Goal: Information Seeking & Learning: Find specific fact

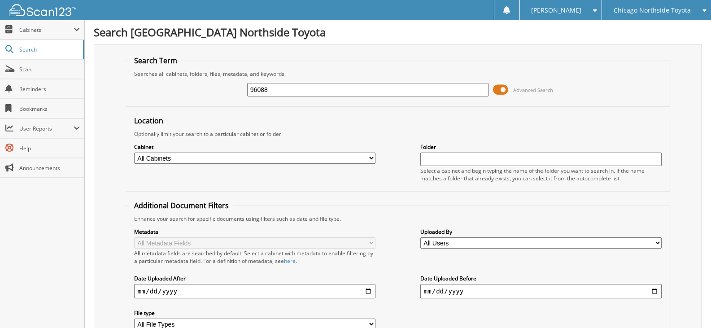
type input "96088"
click at [324, 90] on input "96088" at bounding box center [367, 89] width 241 height 13
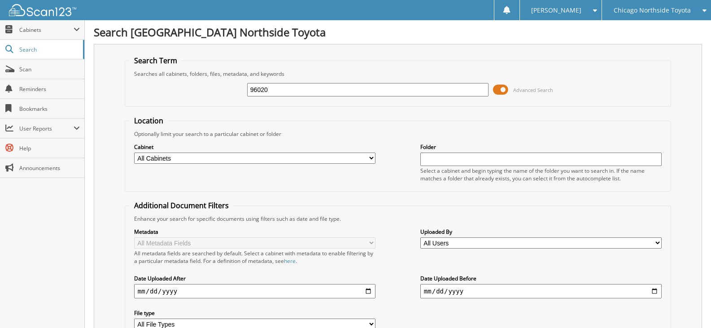
type input "96020"
click at [317, 88] on input "96020" at bounding box center [367, 89] width 241 height 13
type input "95856"
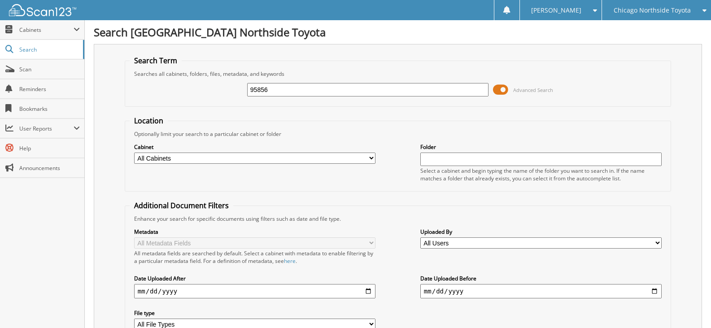
click at [265, 92] on input "95856" at bounding box center [367, 89] width 241 height 13
type input "95802"
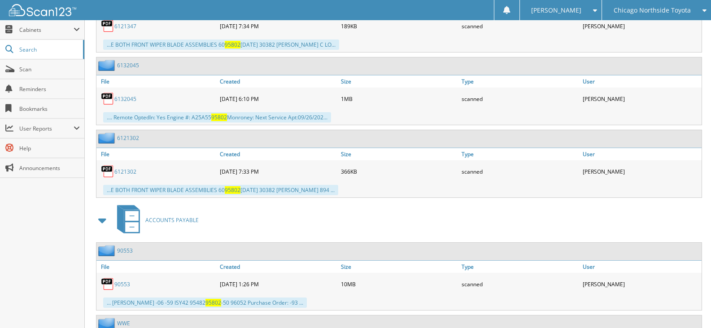
scroll to position [1223, 0]
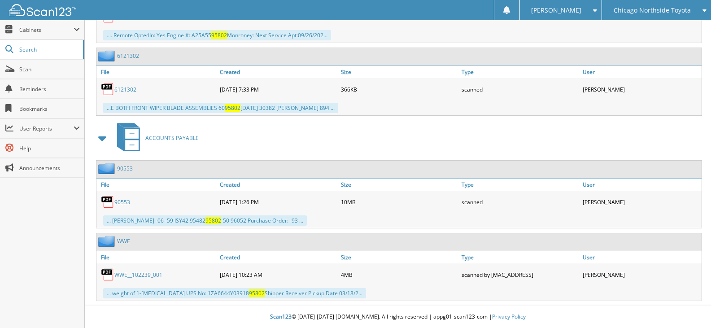
click at [121, 202] on link "90553" at bounding box center [122, 202] width 16 height 8
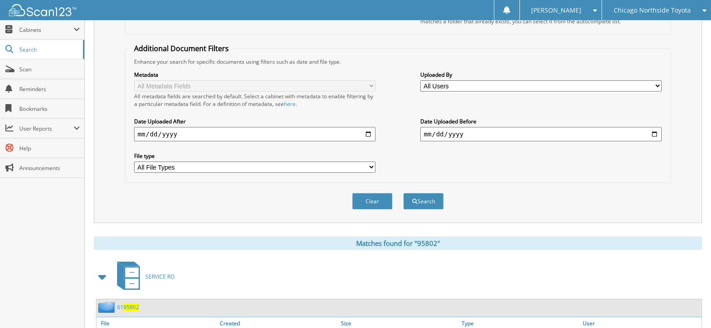
scroll to position [0, 0]
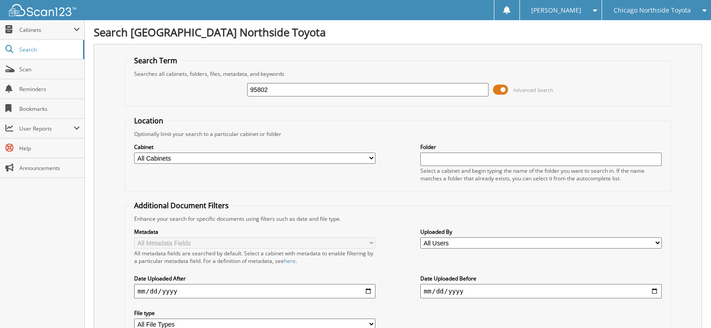
click at [288, 88] on input "95802" at bounding box center [367, 89] width 241 height 13
click at [289, 88] on input "95802" at bounding box center [367, 89] width 241 height 13
click at [280, 161] on select "All Cabinets ACCOUNTS PAYABLE PARTS SERVICE RO Needs Filing" at bounding box center [254, 158] width 241 height 11
select select "23497"
click at [134, 153] on select "All Cabinets ACCOUNTS PAYABLE PARTS SERVICE RO Needs Filing" at bounding box center [254, 158] width 241 height 11
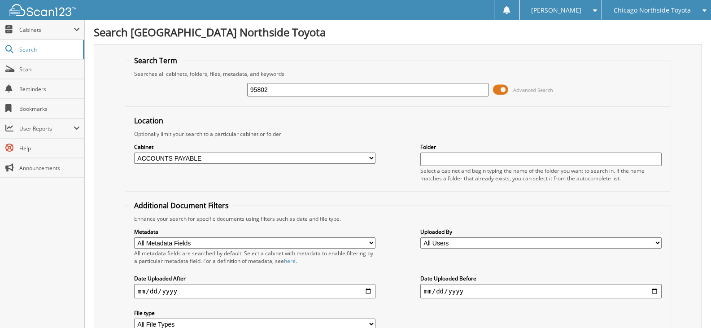
click at [296, 93] on input "95802" at bounding box center [367, 89] width 241 height 13
type input "="
type input "95764"
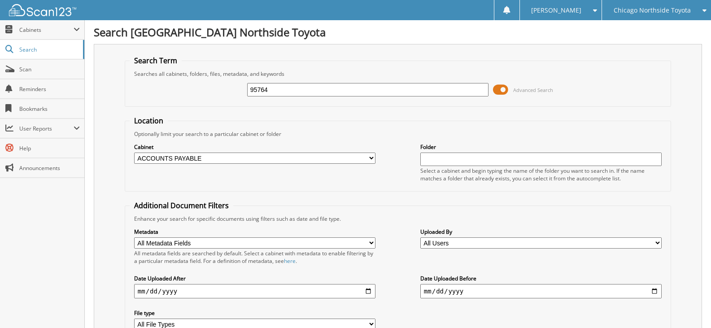
click at [305, 90] on input "95764" at bounding box center [367, 89] width 241 height 13
type input "95727"
click at [645, 23] on div "Search [GEOGRAPHIC_DATA] Northside Toyota Search Term Searches all cabinets, fo…" at bounding box center [398, 219] width 626 height 438
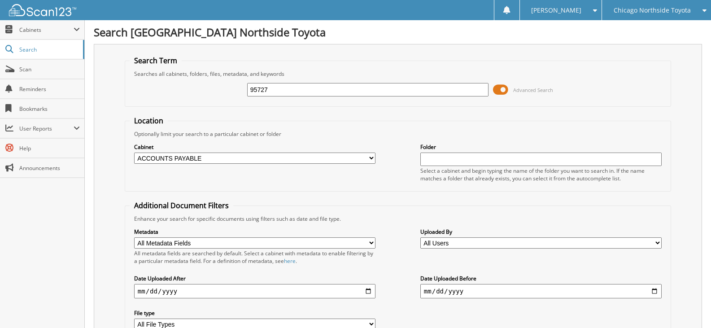
click at [645, 15] on div "Chicago Northside Toyota" at bounding box center [657, 10] width 100 height 20
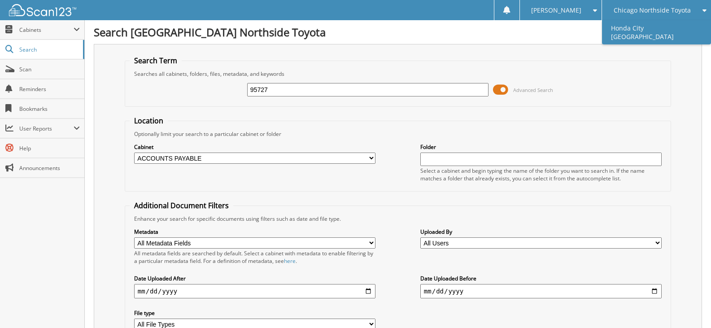
click at [634, 30] on link "Honda City [GEOGRAPHIC_DATA]" at bounding box center [656, 32] width 109 height 24
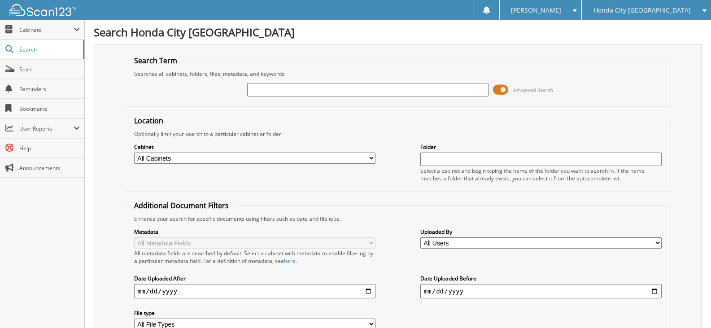
click at [341, 85] on input "text" at bounding box center [367, 89] width 241 height 13
type input "74606"
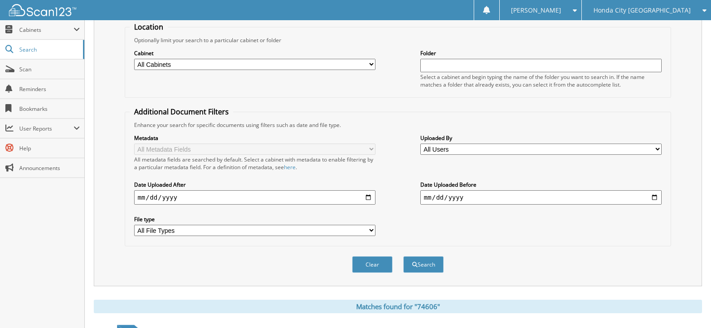
scroll to position [45, 0]
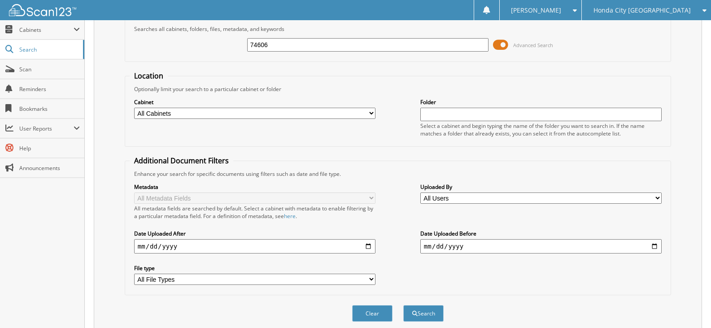
click at [218, 118] on select "All Cabinets ACCOUNTS PAYABLE BUNDLE REPORTS CAR DEALS DEALER RESERVES HR PARTS" at bounding box center [254, 113] width 241 height 11
select select "23487"
click at [134, 108] on select "All Cabinets ACCOUNTS PAYABLE BUNDLE REPORTS CAR DEALS DEALER RESERVES HR PARTS" at bounding box center [254, 113] width 241 height 11
click at [441, 309] on button "Search" at bounding box center [423, 313] width 40 height 17
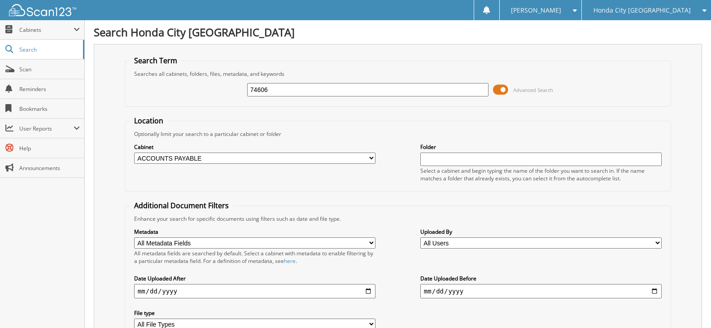
click at [309, 95] on input "74606" at bounding box center [367, 89] width 241 height 13
type input "74322"
click at [313, 90] on input "74322" at bounding box center [367, 89] width 241 height 13
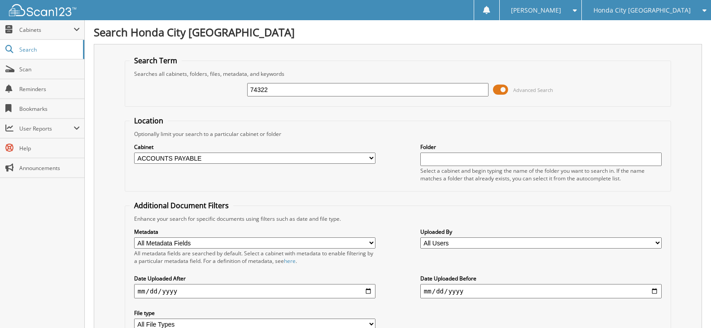
click at [313, 90] on input "74322" at bounding box center [367, 89] width 241 height 13
type input "73837"
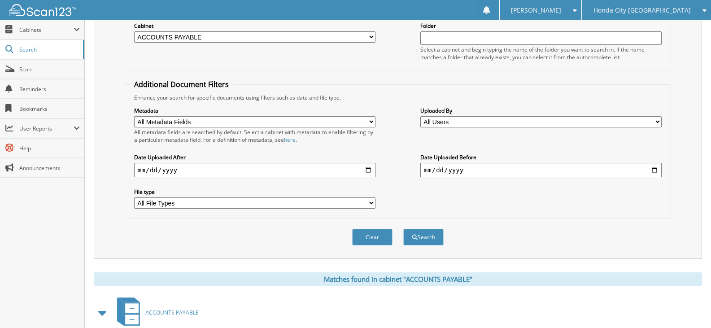
scroll to position [306, 0]
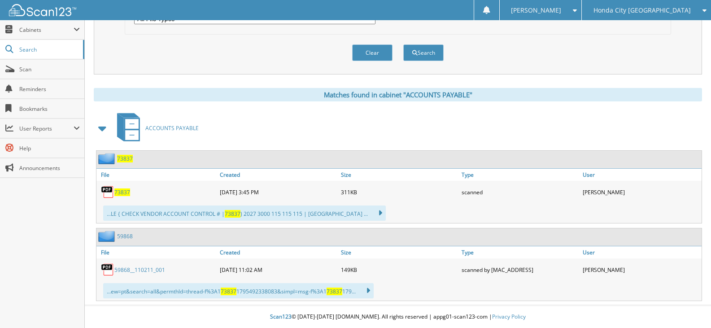
click at [126, 189] on span "73837" at bounding box center [122, 192] width 16 height 8
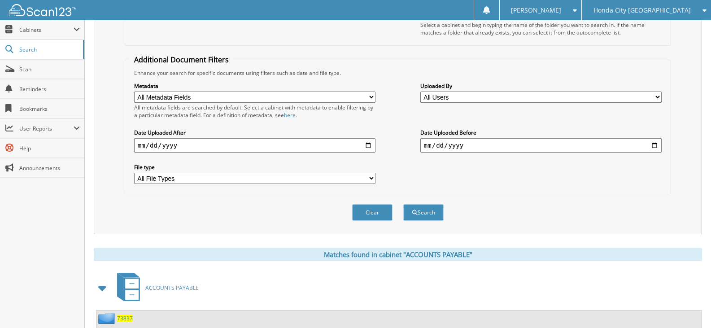
scroll to position [37, 0]
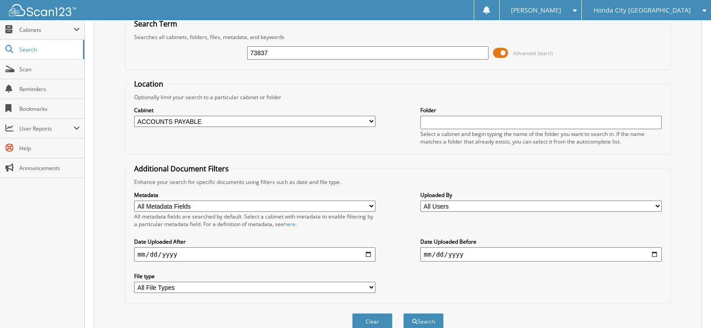
click at [310, 57] on input "73837" at bounding box center [367, 52] width 241 height 13
type input "74606"
click at [403, 313] on button "Search" at bounding box center [423, 321] width 40 height 17
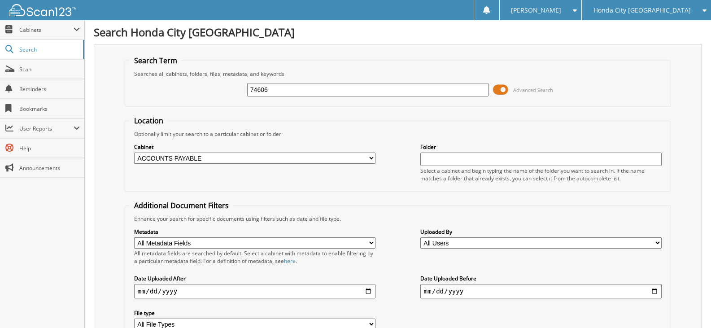
click at [295, 88] on input "74606" at bounding box center [367, 89] width 241 height 13
type input "74322"
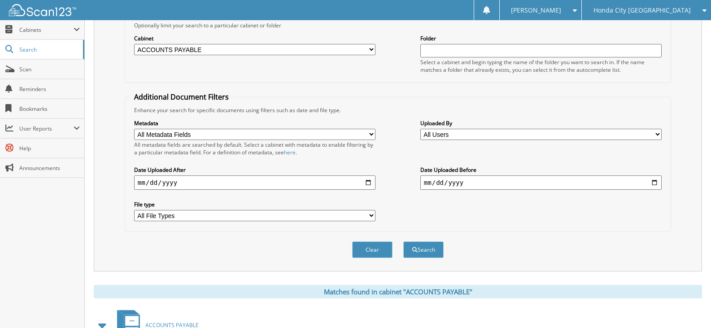
scroll to position [228, 0]
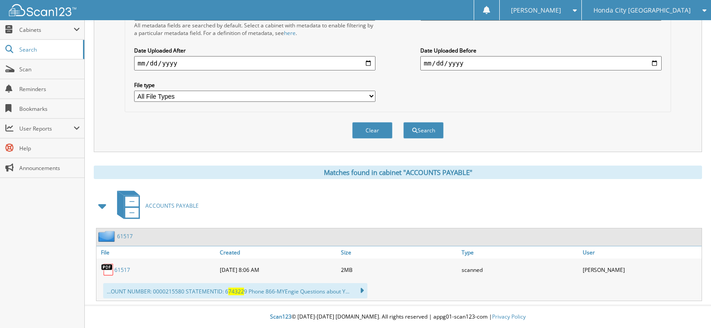
click at [116, 273] on link "61517" at bounding box center [122, 270] width 16 height 8
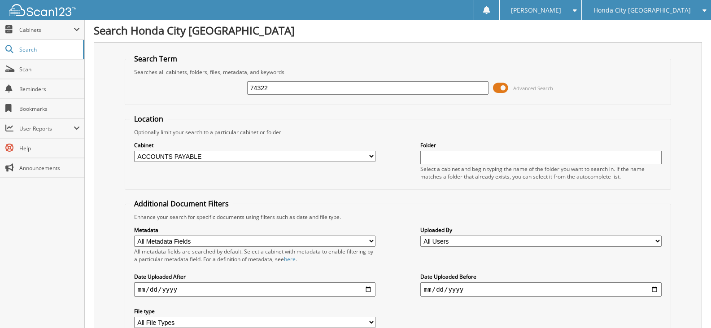
scroll to position [0, 0]
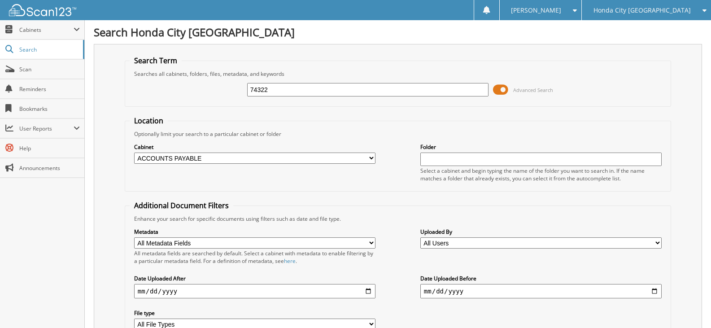
click at [306, 90] on input "74322" at bounding box center [367, 89] width 241 height 13
type input "73650"
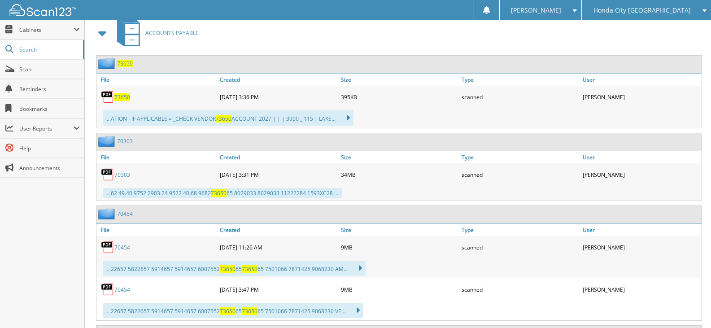
scroll to position [404, 0]
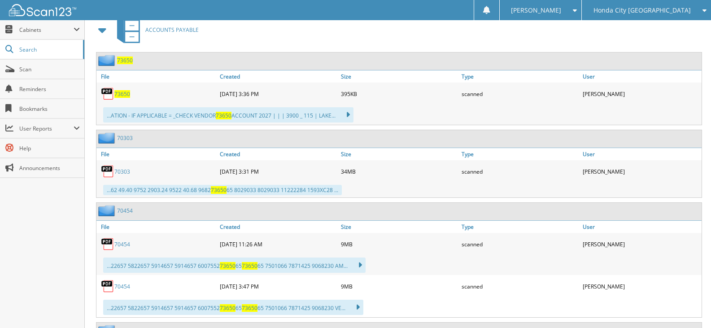
click at [122, 94] on span "73650" at bounding box center [122, 94] width 16 height 8
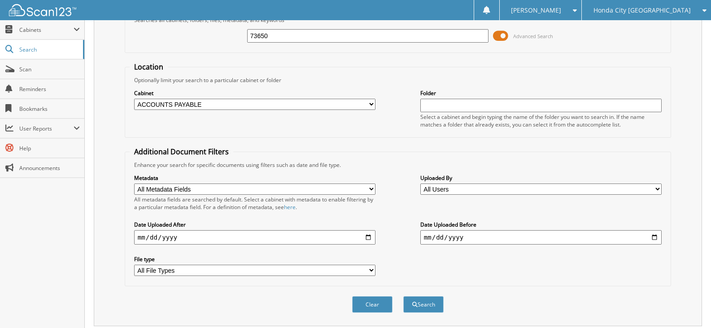
scroll to position [0, 0]
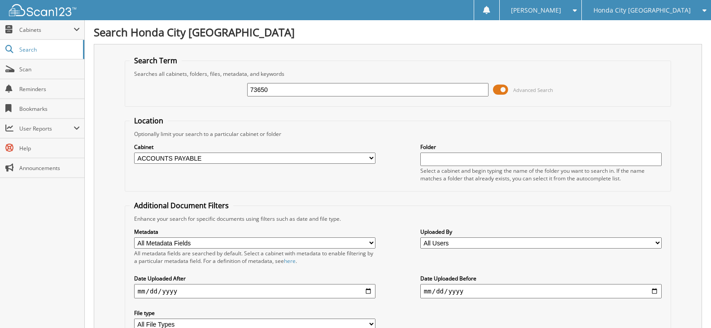
click at [301, 93] on input "73650" at bounding box center [367, 89] width 241 height 13
type input "73230"
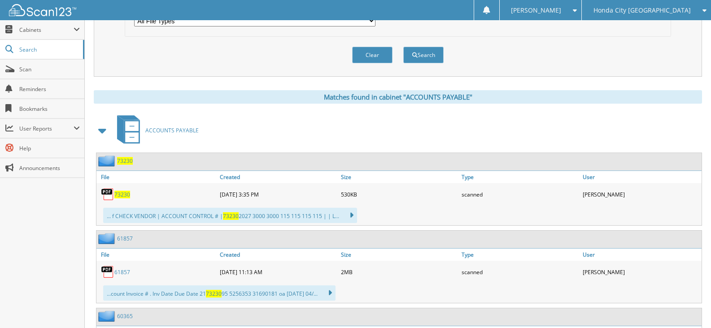
scroll to position [379, 0]
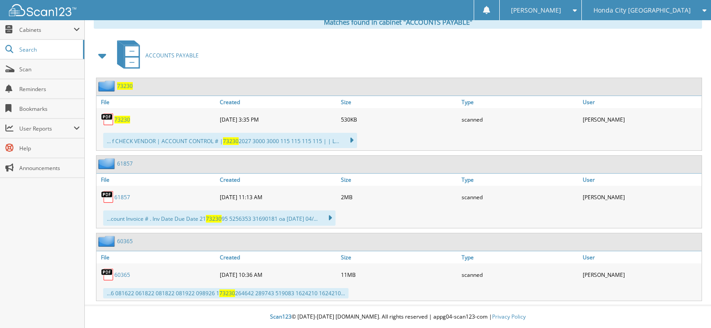
click at [123, 119] on span "73230" at bounding box center [122, 120] width 16 height 8
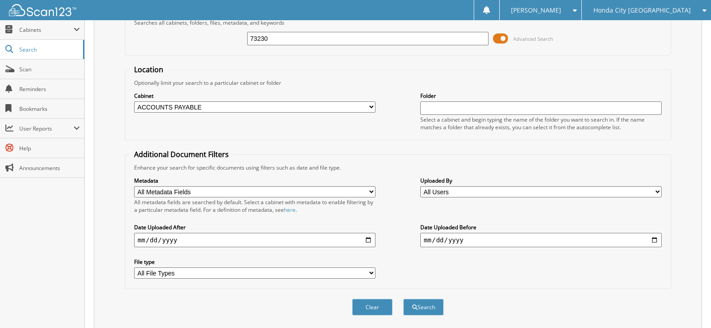
scroll to position [0, 0]
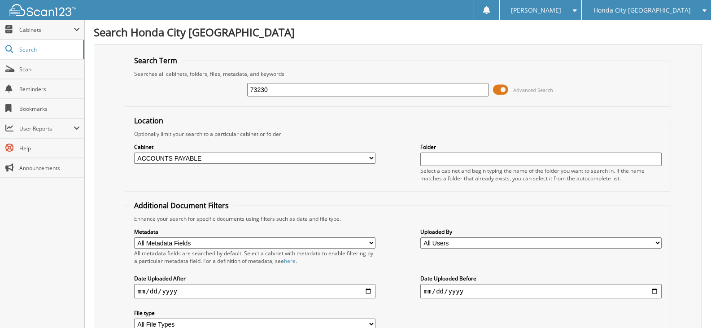
click at [343, 87] on input "73230" at bounding box center [367, 89] width 241 height 13
type input "72658"
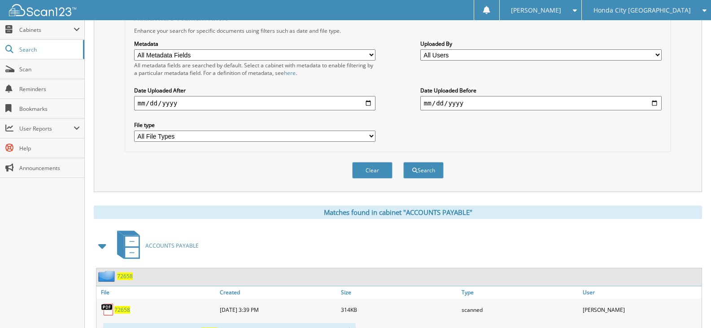
scroll to position [228, 0]
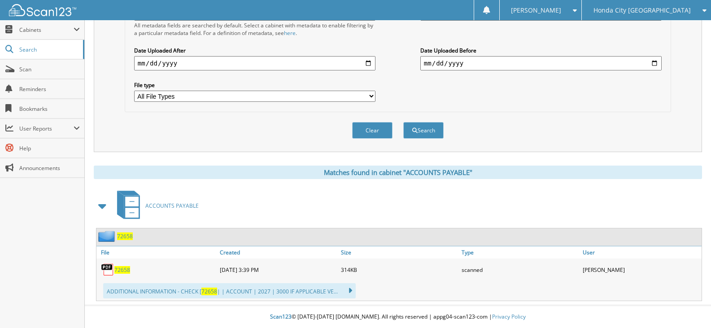
click at [120, 268] on span "72658" at bounding box center [122, 270] width 16 height 8
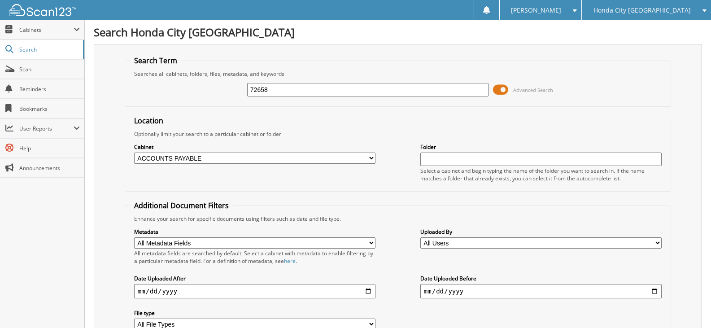
scroll to position [45, 0]
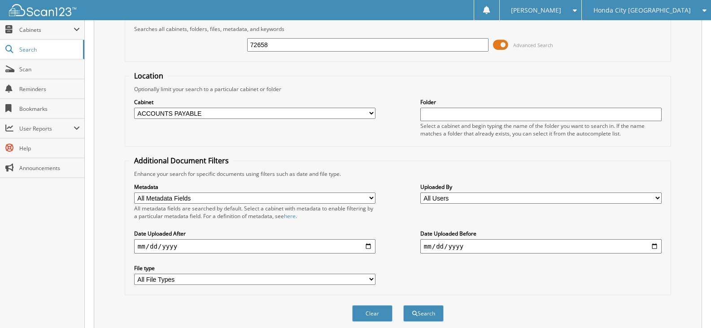
click at [412, 40] on input "72658" at bounding box center [367, 44] width 241 height 13
type input "72459"
click at [403, 305] on button "Search" at bounding box center [423, 313] width 40 height 17
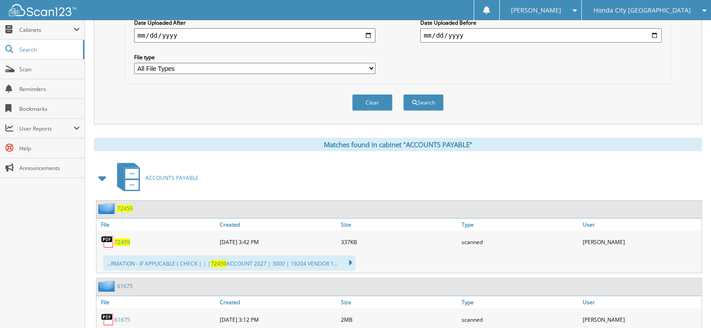
scroll to position [306, 0]
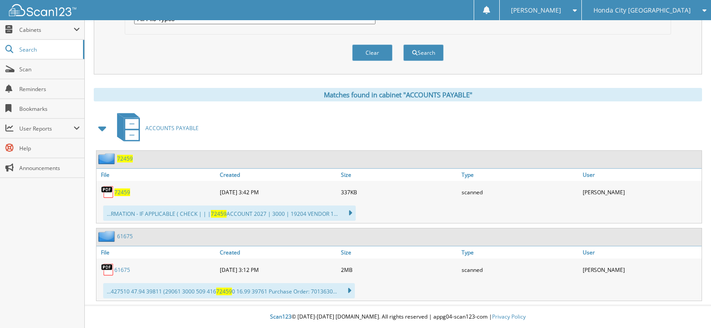
click at [129, 192] on span "72459" at bounding box center [122, 192] width 16 height 8
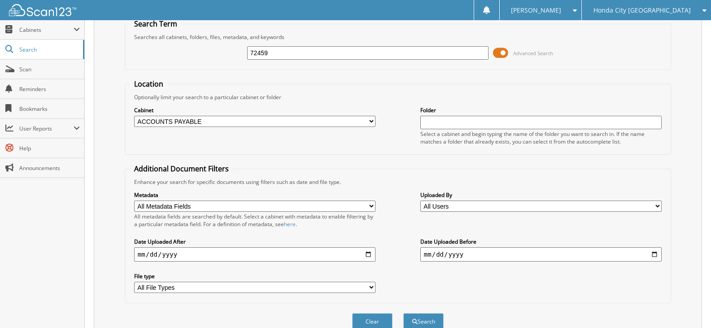
scroll to position [0, 0]
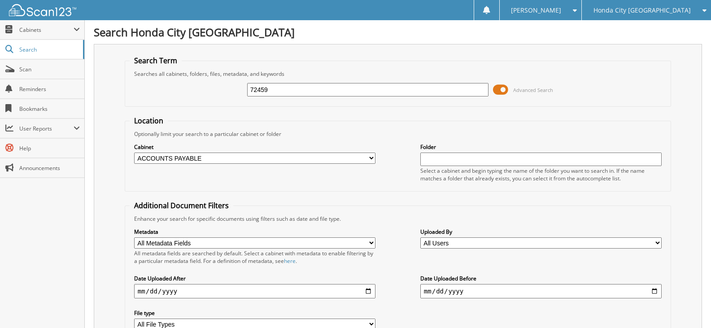
click at [363, 92] on input "72459" at bounding box center [367, 89] width 241 height 13
type input "72248"
click at [361, 88] on input "72248" at bounding box center [367, 89] width 241 height 13
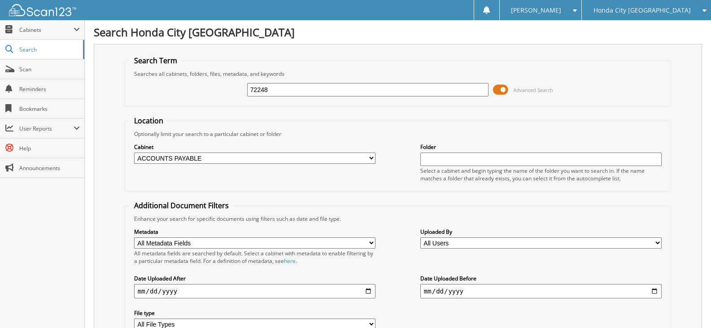
click at [361, 88] on input "72248" at bounding box center [367, 89] width 241 height 13
click at [646, 14] on div "Honda City [GEOGRAPHIC_DATA]" at bounding box center [646, 10] width 120 height 20
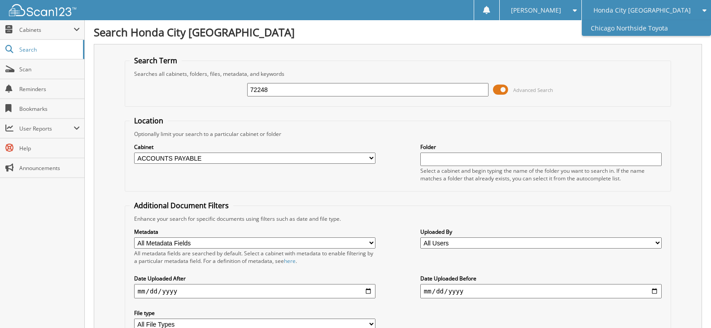
click at [645, 36] on link "Chicago Northside Toyota" at bounding box center [646, 28] width 129 height 16
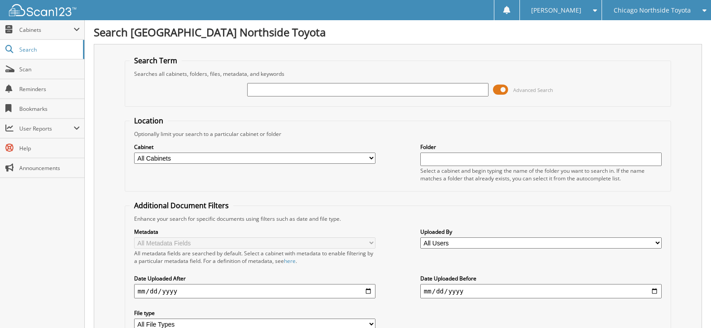
click at [284, 156] on select "All Cabinets ACCOUNTS PAYABLE PARTS SERVICE RO Needs Filing" at bounding box center [254, 158] width 241 height 11
select select "23497"
click at [134, 153] on select "All Cabinets ACCOUNTS PAYABLE PARTS SERVICE RO Needs Filing" at bounding box center [254, 158] width 241 height 11
click at [319, 90] on input "text" at bounding box center [367, 89] width 241 height 13
type input "96088"
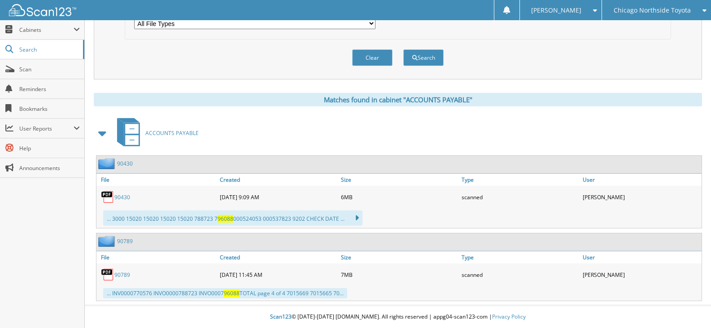
scroll to position [32, 0]
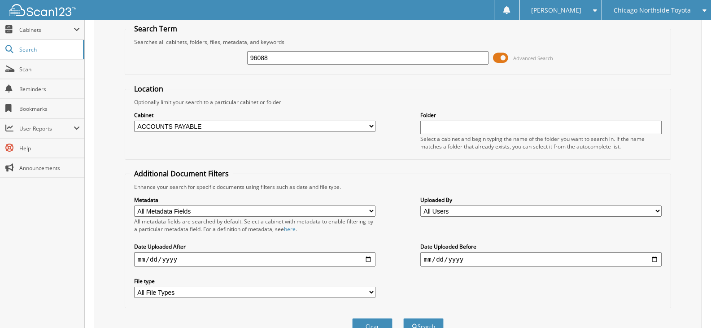
click at [305, 57] on input "96088" at bounding box center [367, 57] width 241 height 13
type input "96020"
click at [403, 318] on button "Search" at bounding box center [423, 326] width 40 height 17
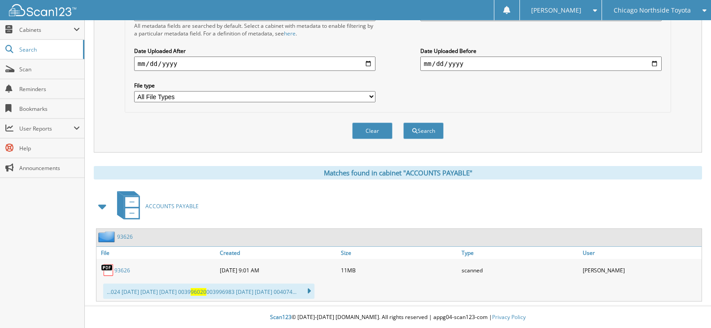
scroll to position [4, 0]
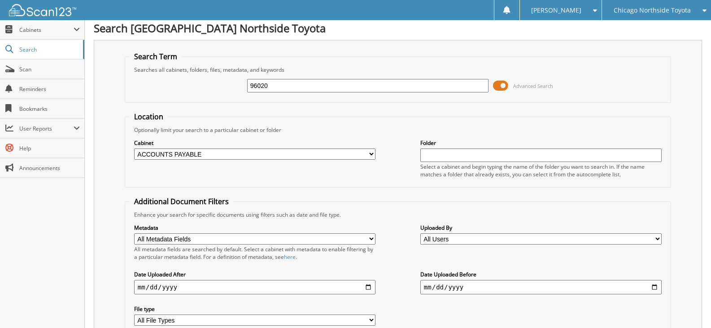
click at [353, 83] on input "96020" at bounding box center [367, 85] width 241 height 13
type input "95856"
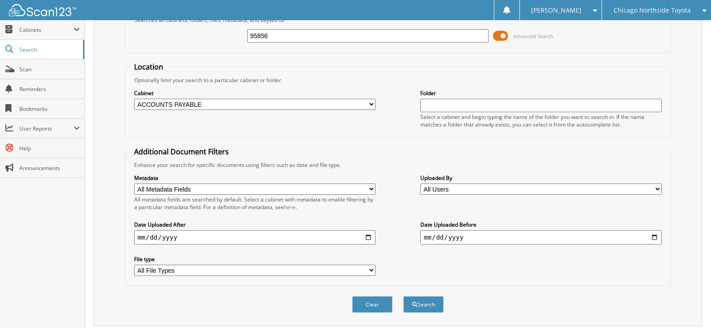
scroll to position [27, 0]
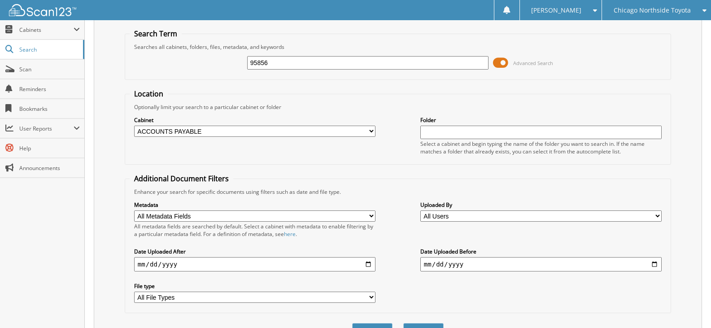
click at [350, 66] on input "95856" at bounding box center [367, 62] width 241 height 13
type input "95802"
click at [403, 323] on button "Search" at bounding box center [423, 331] width 40 height 17
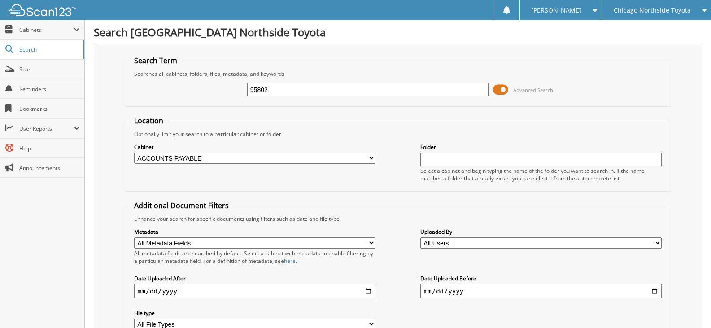
click at [280, 87] on input "95802" at bounding box center [367, 89] width 241 height 13
click at [280, 88] on input "95802" at bounding box center [367, 89] width 241 height 13
type input "95764"
click at [434, 96] on input "95764" at bounding box center [367, 89] width 241 height 13
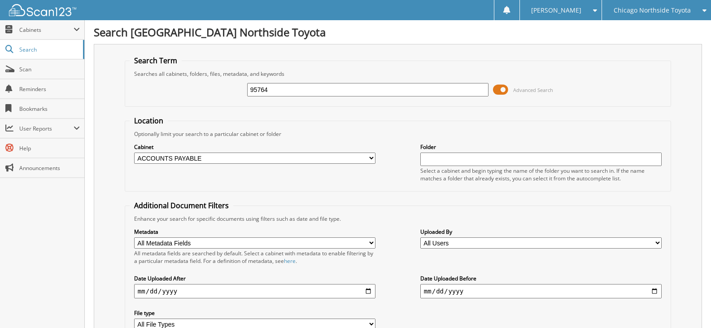
click at [434, 96] on input "95764" at bounding box center [367, 89] width 241 height 13
type input "95727"
click at [345, 86] on input "95727" at bounding box center [367, 89] width 241 height 13
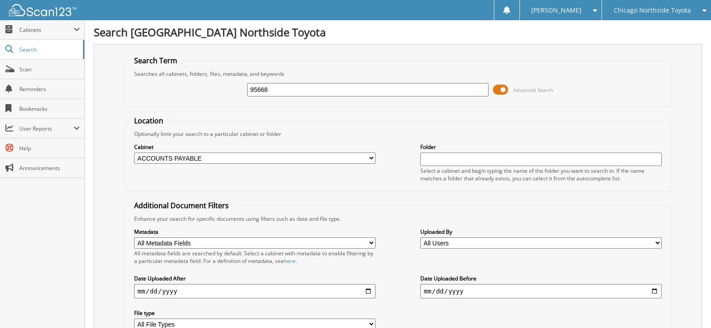
type input "95668"
click at [345, 86] on input "95668" at bounding box center [367, 89] width 241 height 13
type input "95615"
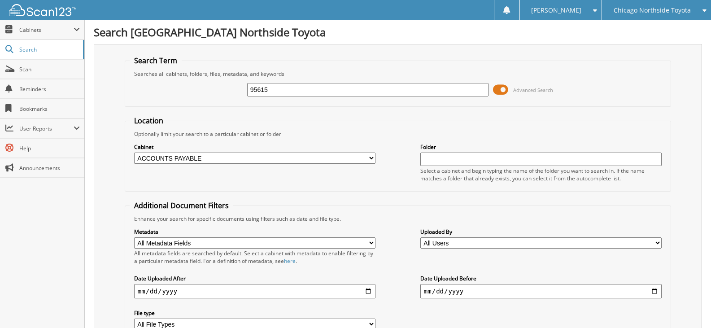
click at [339, 87] on input "95615" at bounding box center [367, 89] width 241 height 13
type input "95484"
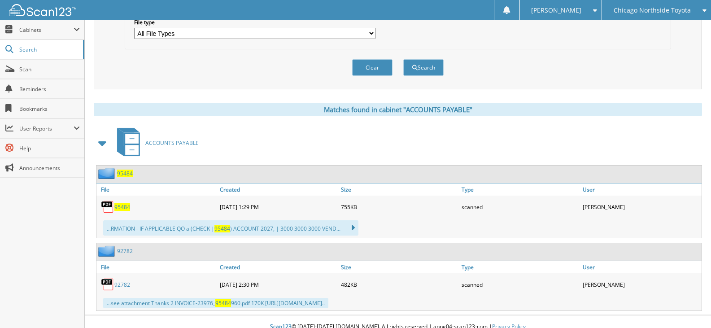
scroll to position [301, 0]
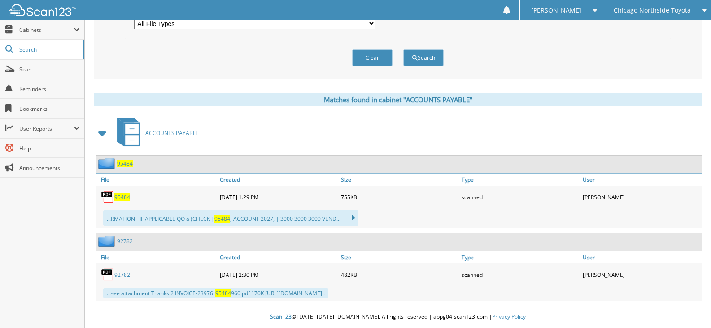
click at [125, 197] on span "95484" at bounding box center [122, 197] width 16 height 8
click at [622, 8] on span "Chicago Northside Toyota" at bounding box center [652, 10] width 77 height 5
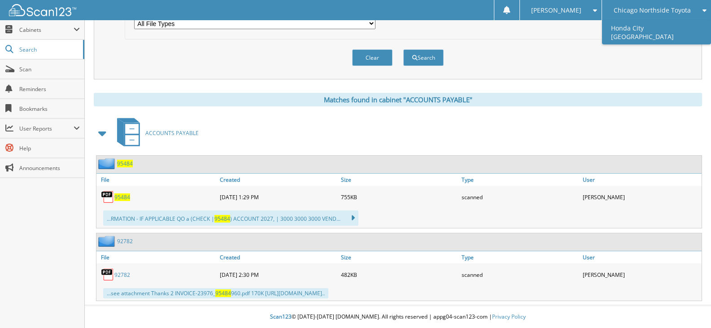
click at [632, 35] on link "Honda City [GEOGRAPHIC_DATA]" at bounding box center [656, 32] width 109 height 24
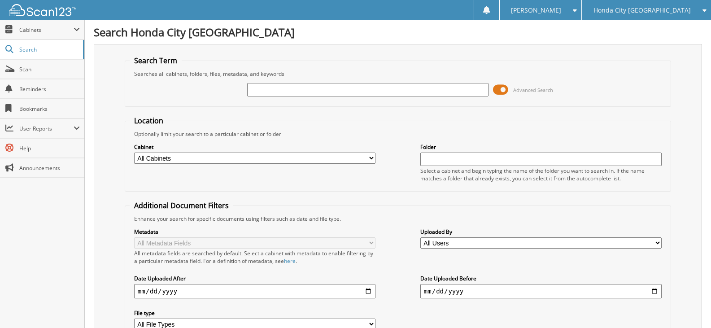
click at [276, 161] on select "All Cabinets ACCOUNTS PAYABLE BUNDLE REPORTS CAR DEALS DEALER RESERVES HR PARTS" at bounding box center [254, 158] width 241 height 11
select select "23487"
click at [134, 153] on select "All Cabinets ACCOUNTS PAYABLE BUNDLE REPORTS CAR DEALS DEALER RESERVES HR PARTS" at bounding box center [254, 158] width 241 height 11
click at [314, 92] on input "text" at bounding box center [367, 89] width 241 height 13
click at [351, 107] on form "Search Term Searches all cabinets, folders, files, metadata, and keywords Advan…" at bounding box center [398, 216] width 546 height 321
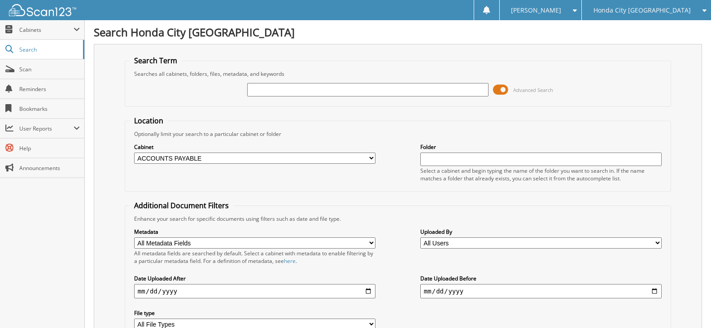
click at [345, 90] on input "text" at bounding box center [367, 89] width 241 height 13
click at [352, 108] on form "Search Term Searches all cabinets, folders, files, metadata, and keywords Advan…" at bounding box center [398, 216] width 546 height 321
click at [347, 92] on input "text" at bounding box center [367, 89] width 241 height 13
click at [351, 102] on fieldset "Search Term Searches all cabinets, folders, files, metadata, and keywords Advan…" at bounding box center [398, 81] width 546 height 51
click at [349, 94] on input "text" at bounding box center [367, 89] width 241 height 13
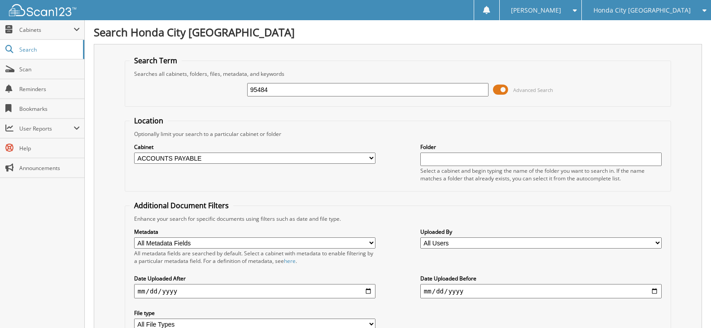
click at [354, 105] on fieldset "Search Term Searches all cabinets, folders, files, metadata, and keywords 95484…" at bounding box center [398, 81] width 546 height 51
click at [346, 95] on input "95484" at bounding box center [367, 89] width 241 height 13
type input "74606"
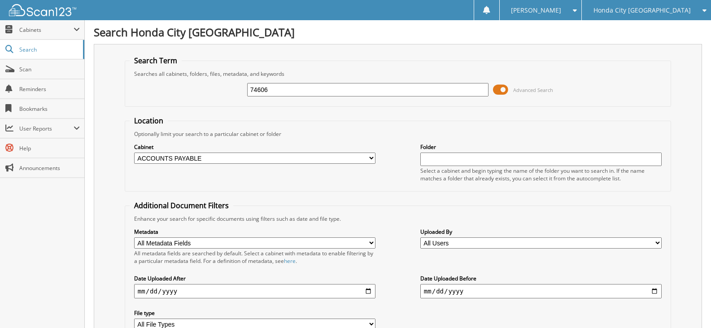
click at [346, 95] on input "74606" at bounding box center [367, 89] width 241 height 13
type input "74322"
click at [341, 89] on input "74322" at bounding box center [367, 89] width 241 height 13
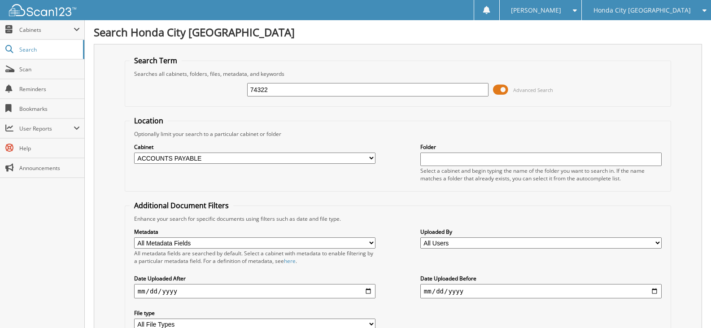
click at [341, 89] on input "74322" at bounding box center [367, 89] width 241 height 13
type input "73837"
click at [387, 88] on input "73837" at bounding box center [367, 89] width 241 height 13
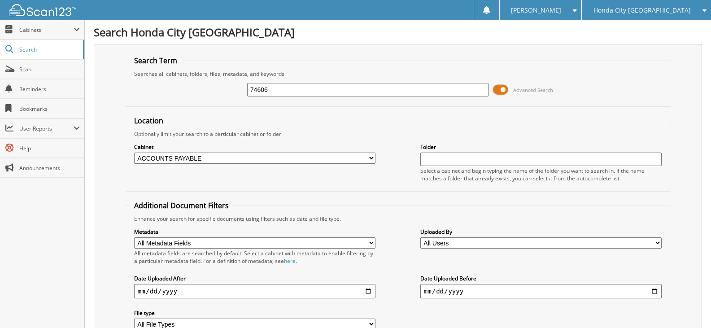
type input "74606"
click at [343, 87] on input "74606" at bounding box center [367, 89] width 241 height 13
type input "74606"
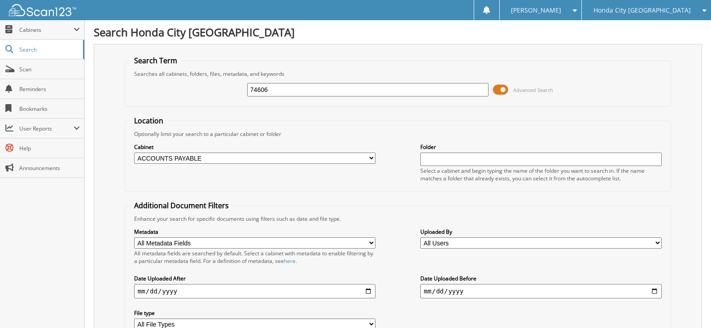
click at [340, 95] on input "74606" at bounding box center [367, 89] width 241 height 13
type input "96020"
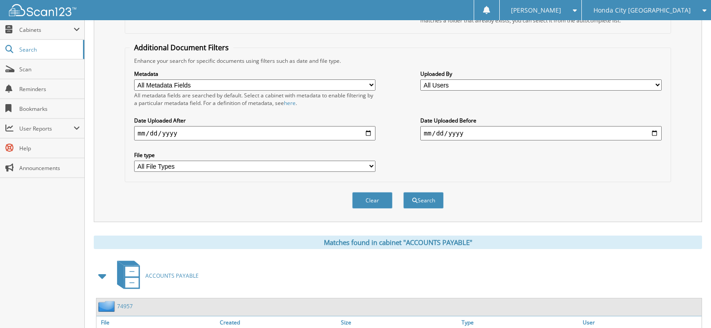
scroll to position [77, 0]
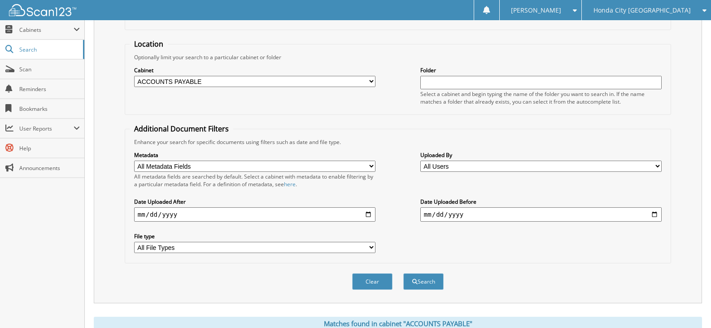
click at [577, 12] on span at bounding box center [572, 10] width 9 height 6
click at [582, 50] on link "Logout" at bounding box center [541, 44] width 82 height 16
